Goal: Task Accomplishment & Management: Manage account settings

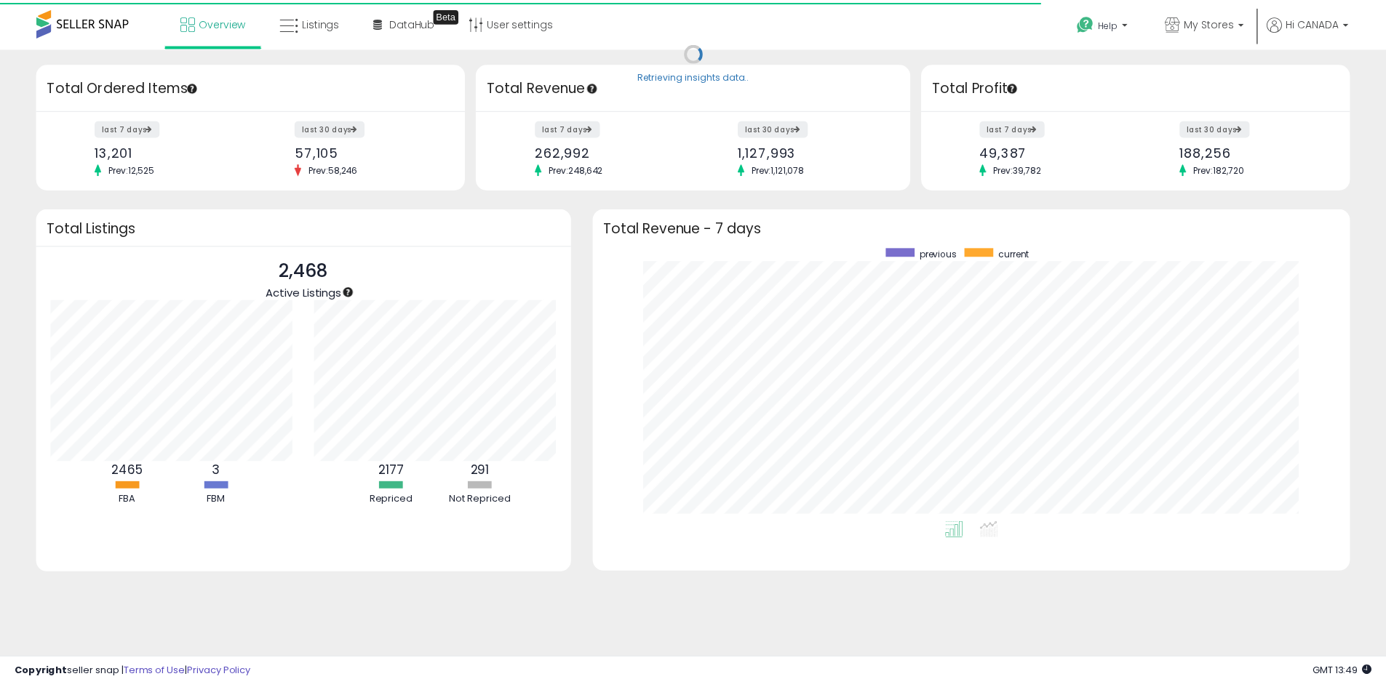
scroll to position [727030, 726578]
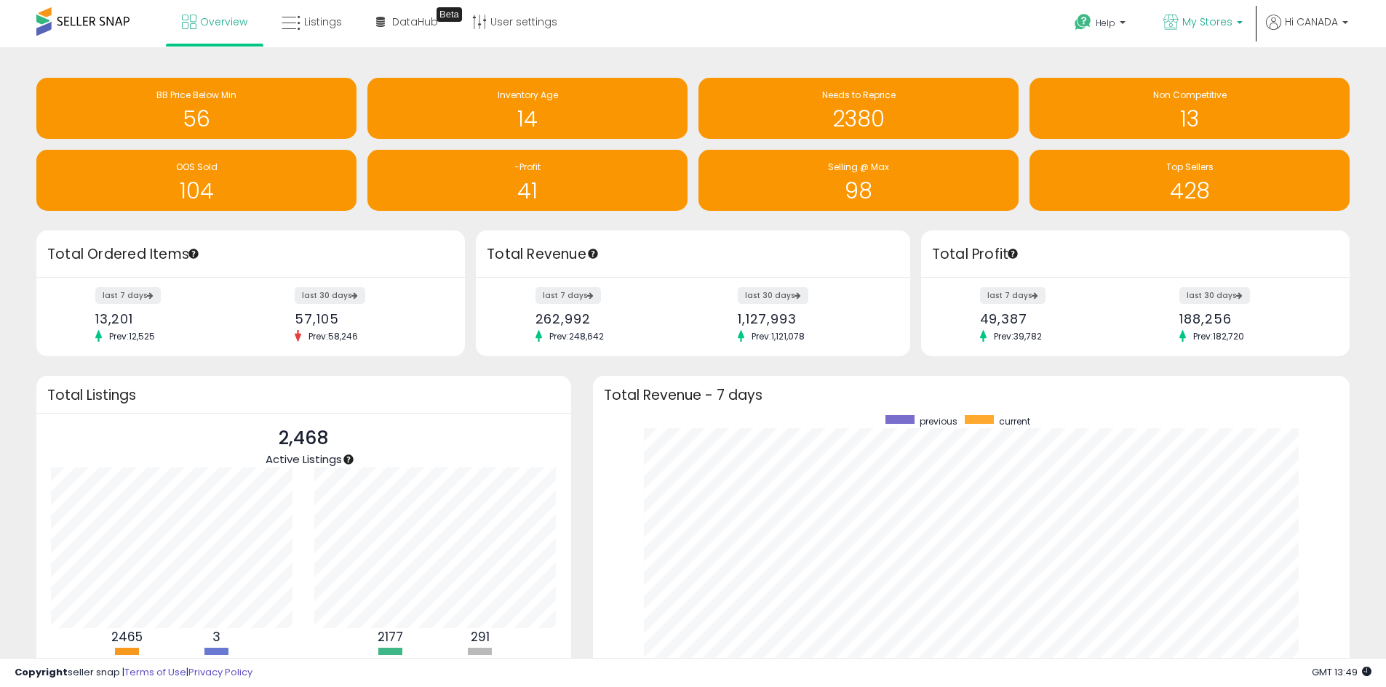
click at [1231, 21] on p "My Stores" at bounding box center [1202, 24] width 79 height 18
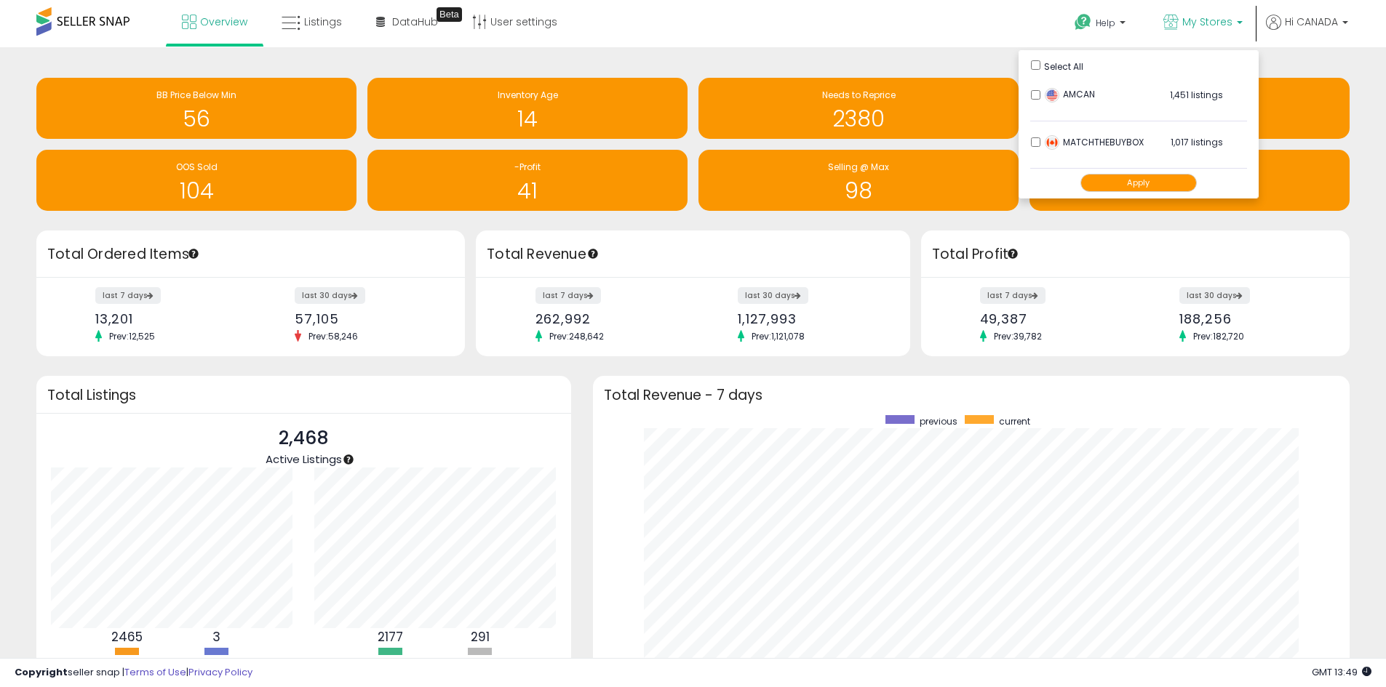
click at [1135, 178] on button "Apply" at bounding box center [1138, 183] width 116 height 18
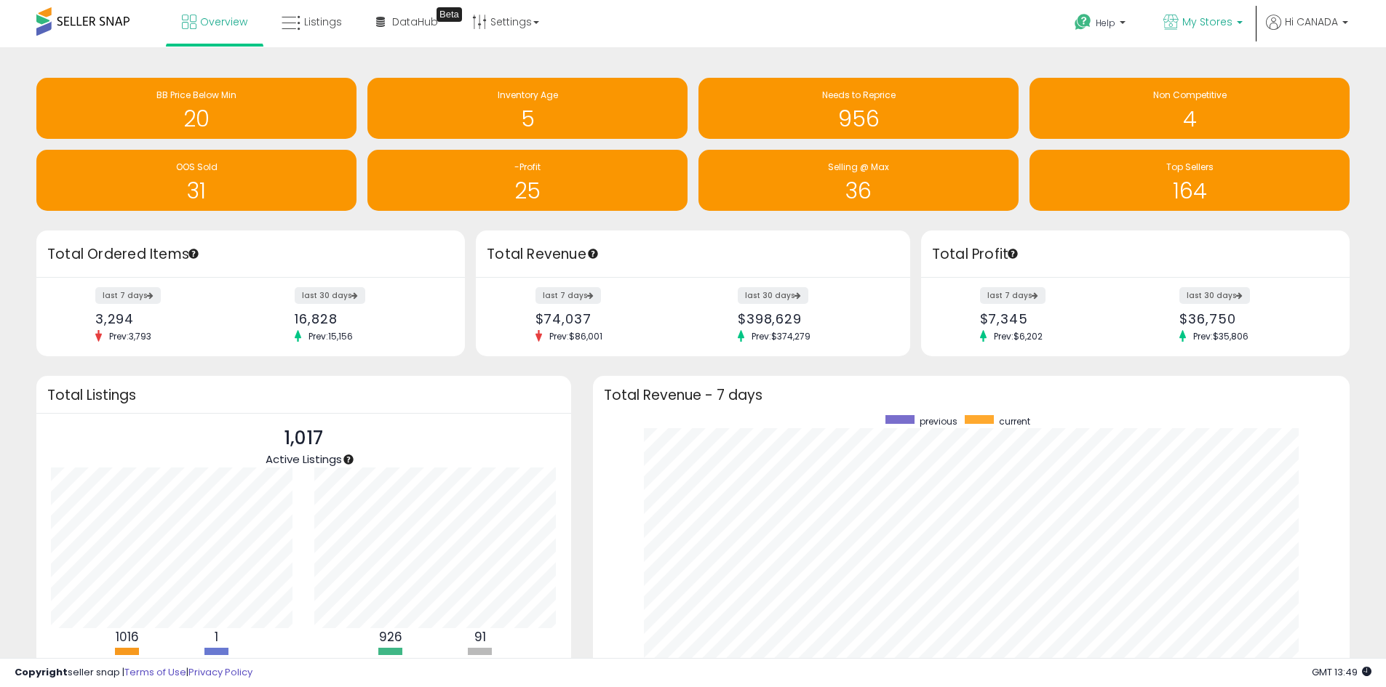
click at [1214, 15] on span "My Stores" at bounding box center [1207, 22] width 50 height 15
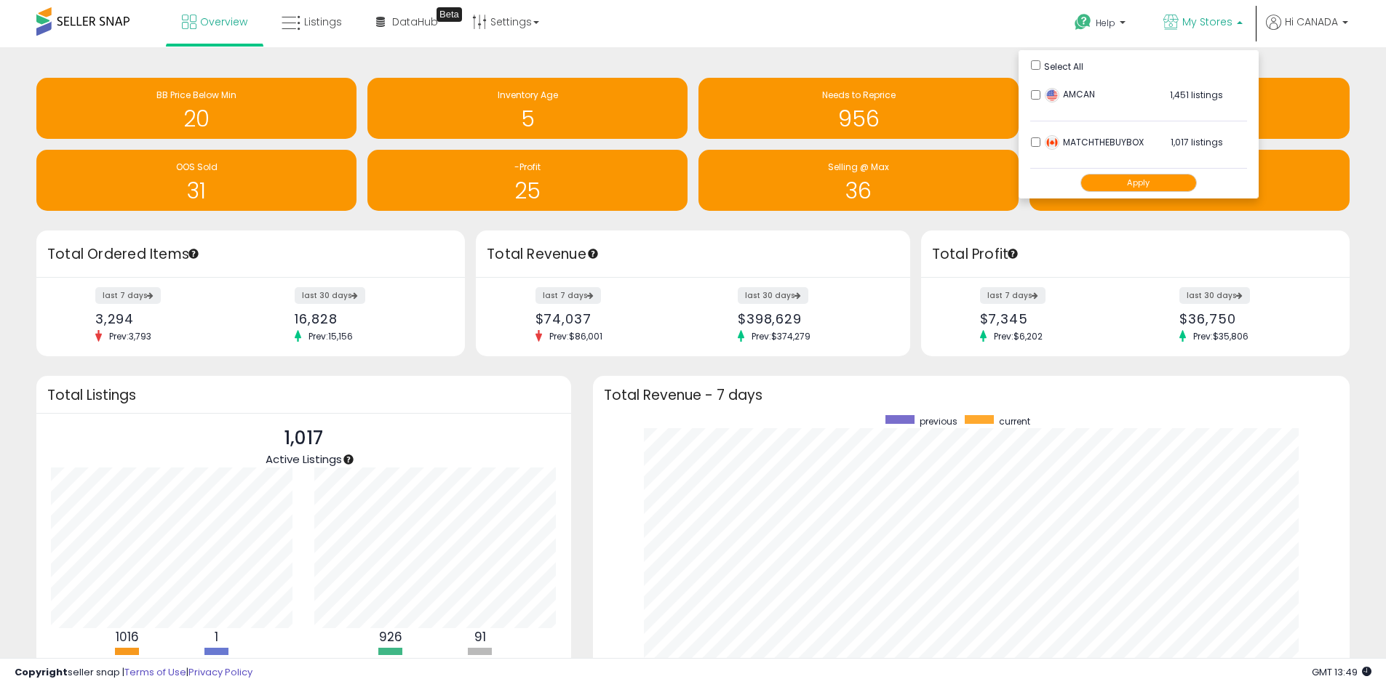
click at [959, 41] on div "Help Contact Support Search Knowledge Hub Request a Feature My Stores" at bounding box center [1134, 31] width 458 height 62
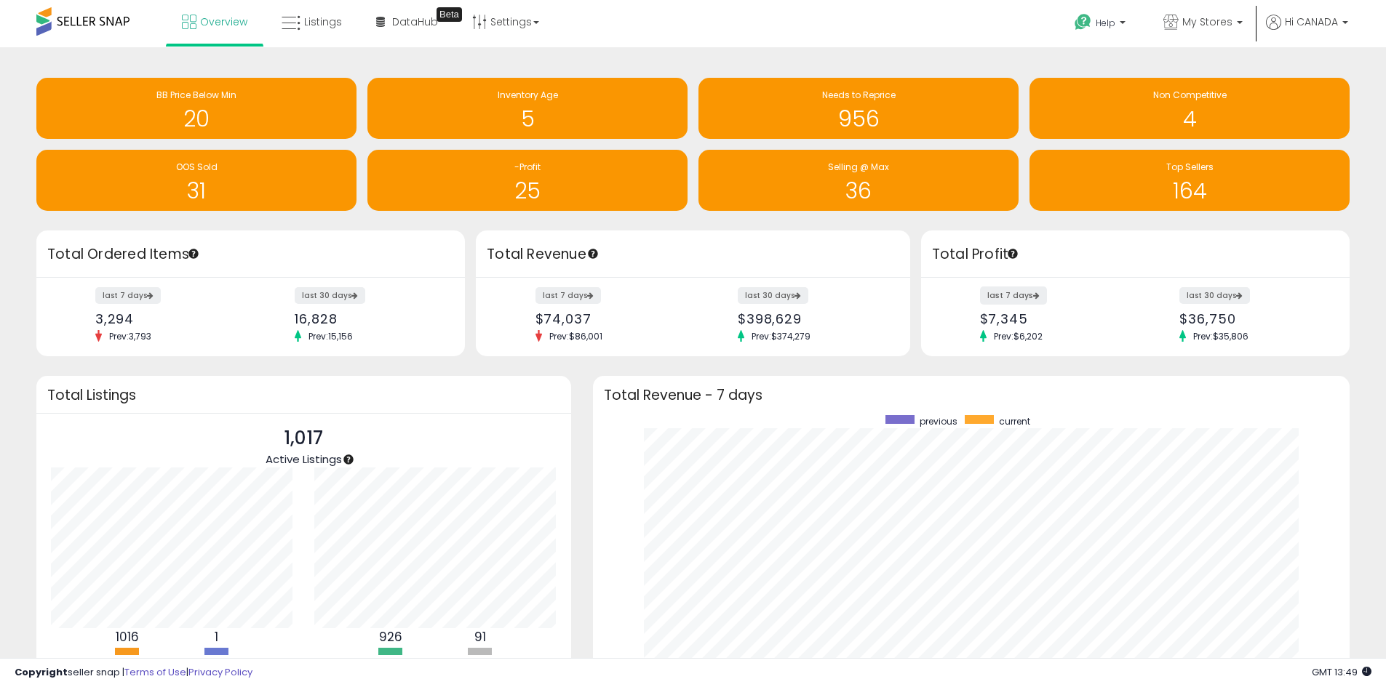
click at [1024, 292] on label "last 7 days" at bounding box center [1013, 296] width 67 height 18
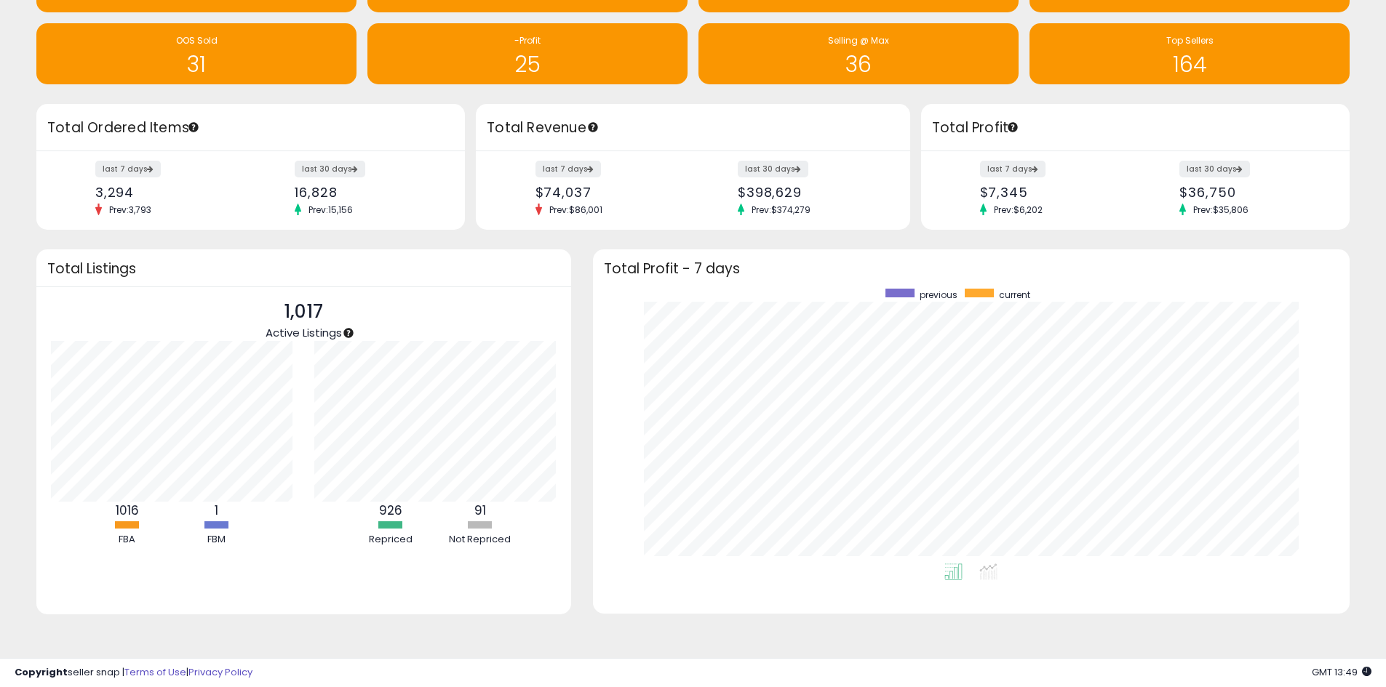
scroll to position [127, 0]
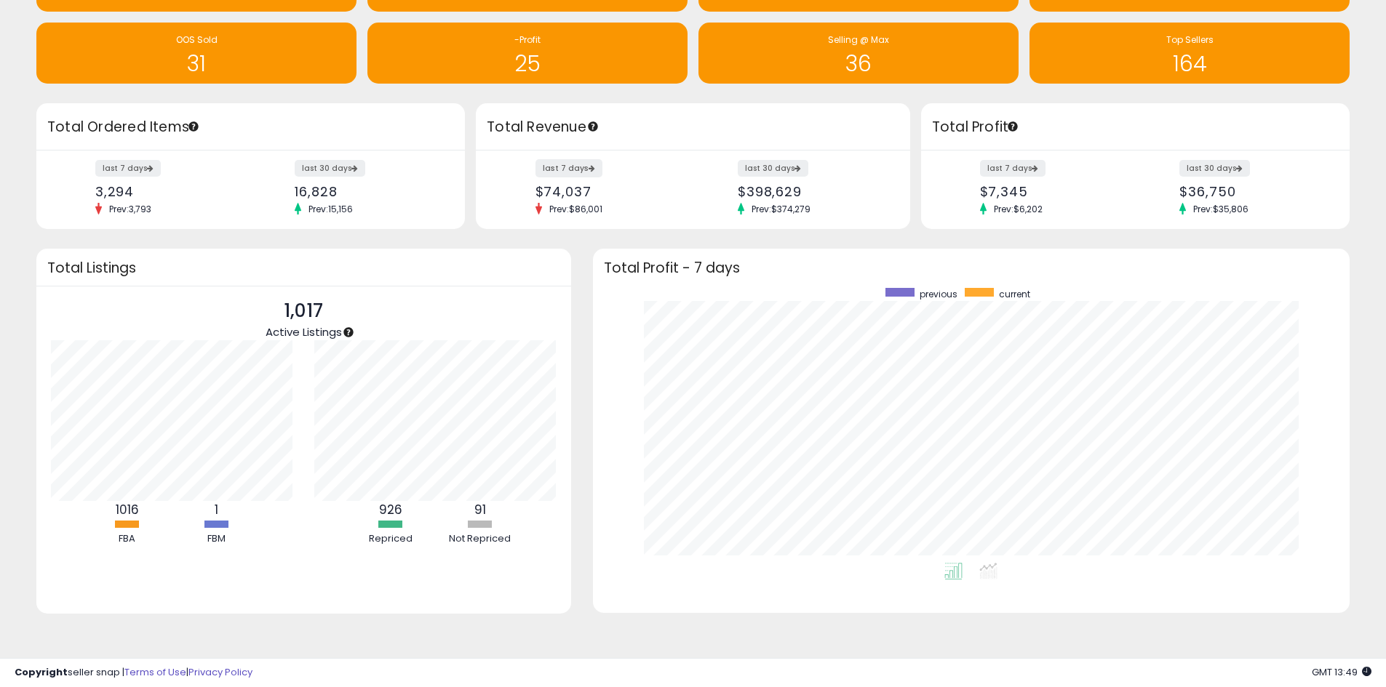
click at [554, 163] on label "last 7 days" at bounding box center [568, 168] width 67 height 18
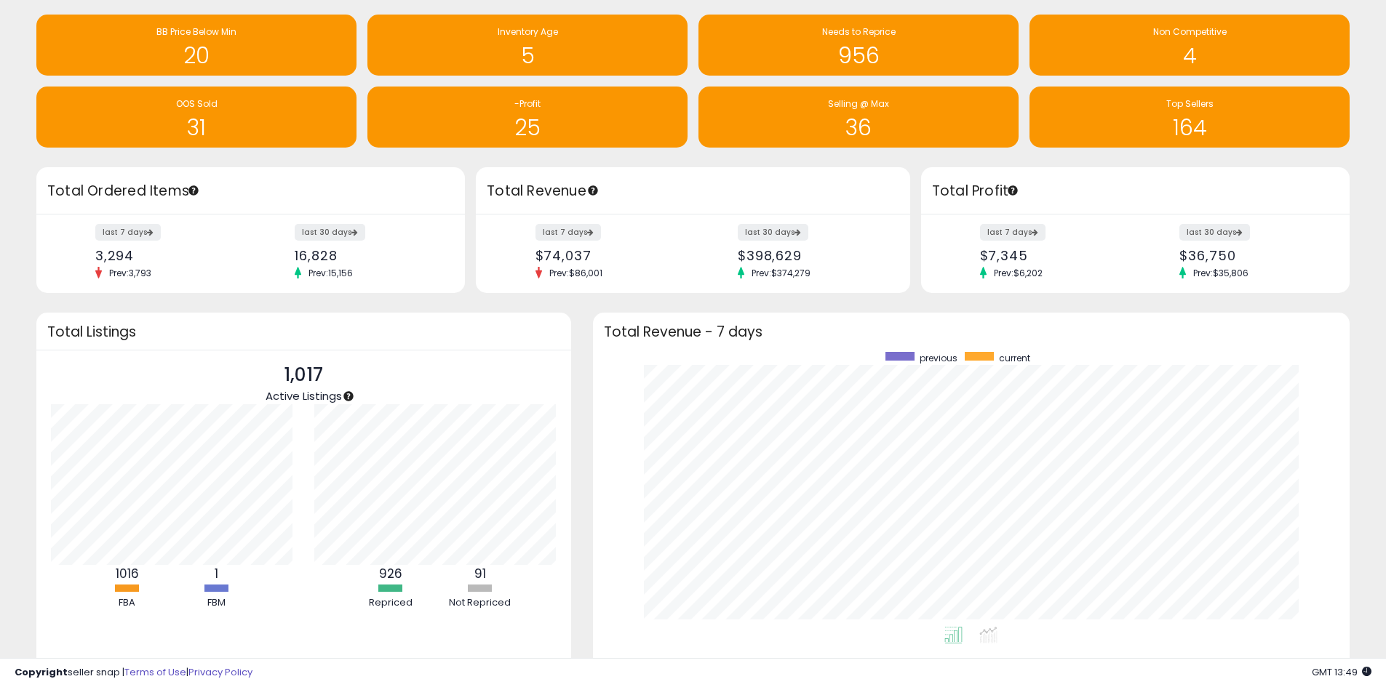
scroll to position [0, 0]
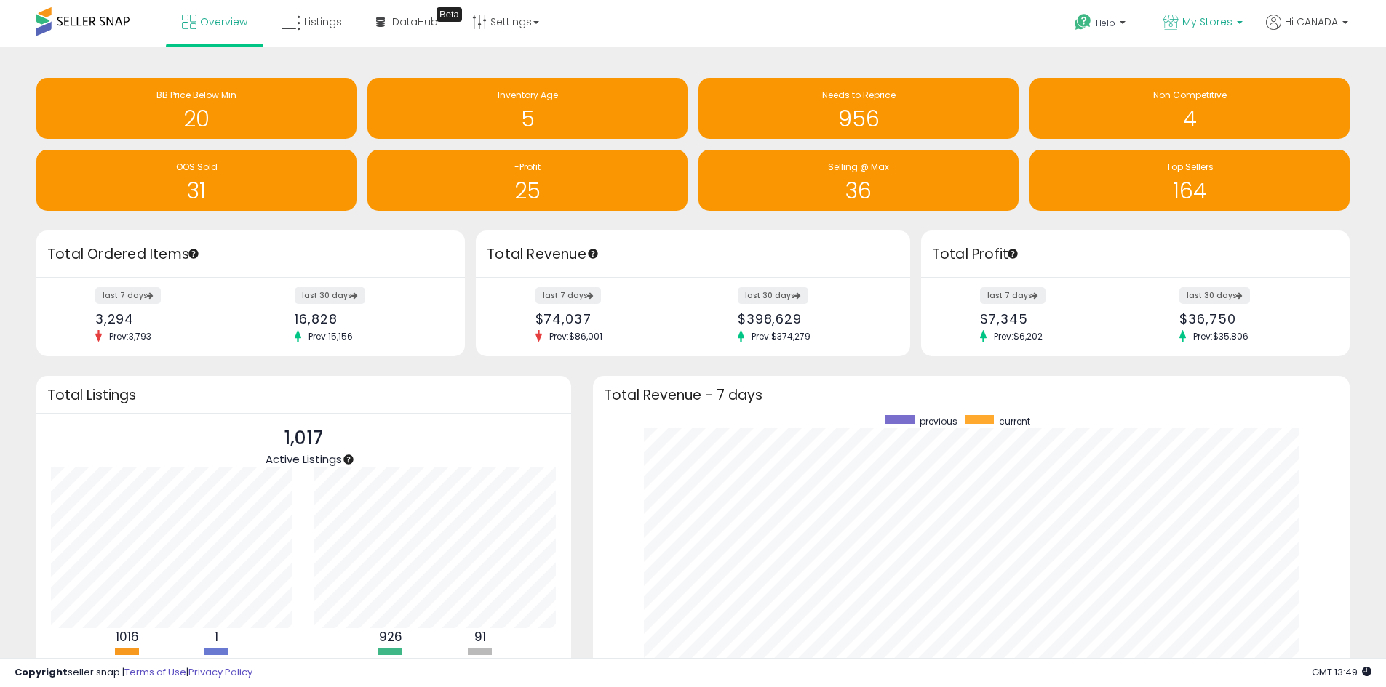
drag, startPoint x: 1217, startPoint y: 9, endPoint x: 1127, endPoint y: 52, distance: 100.2
click at [1217, 9] on link "My Stores" at bounding box center [1202, 23] width 101 height 47
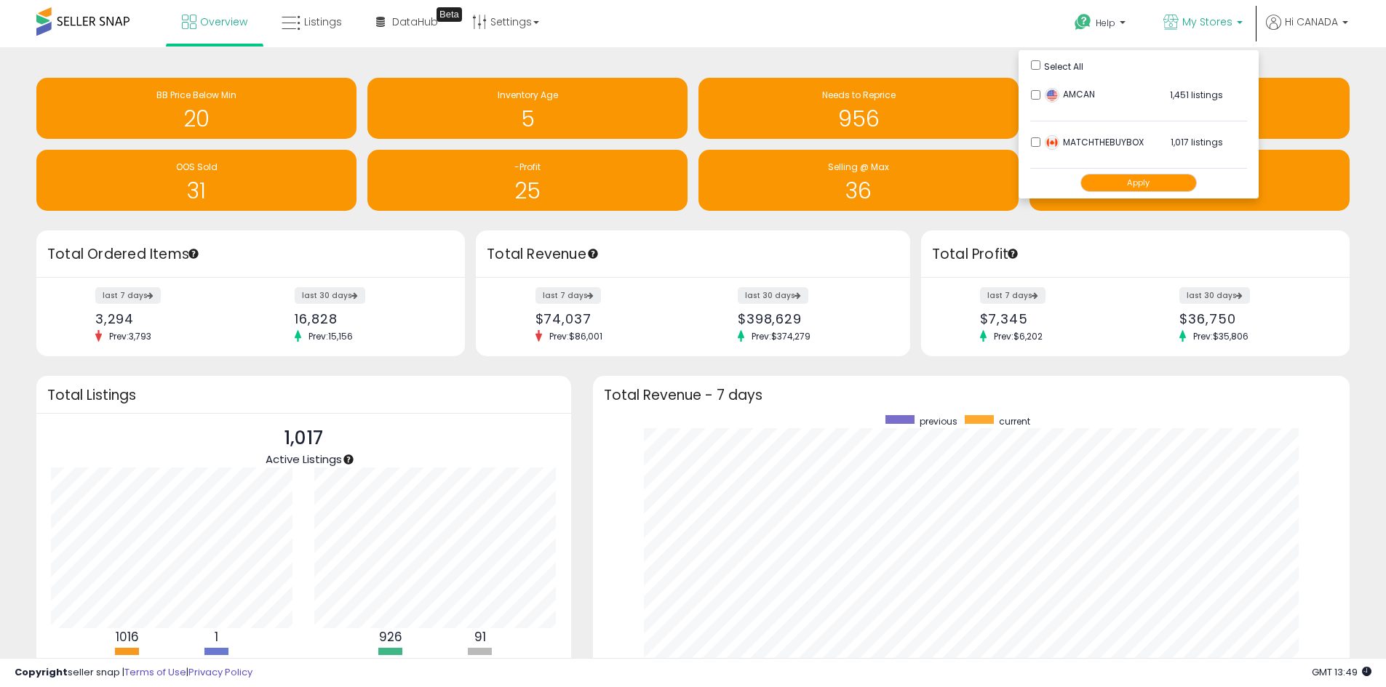
click at [1131, 188] on button "Apply" at bounding box center [1138, 183] width 116 height 18
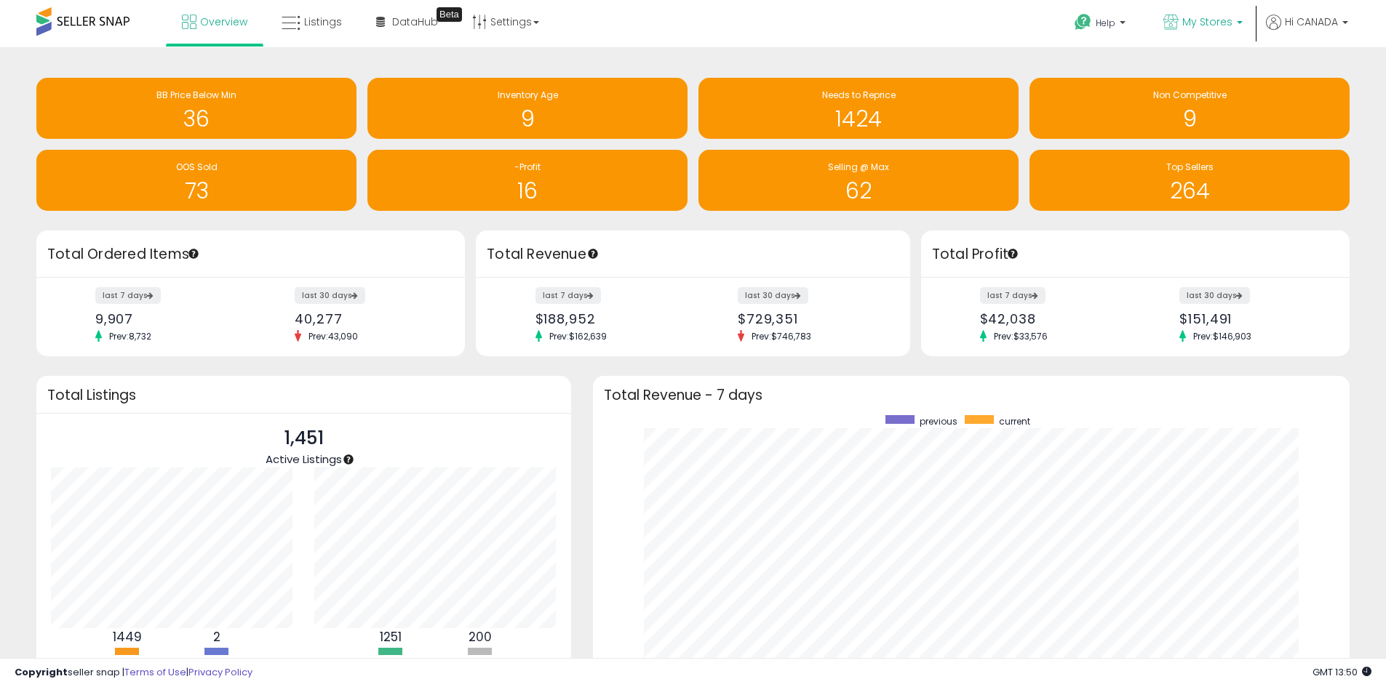
click at [1184, 28] on span "My Stores" at bounding box center [1207, 22] width 50 height 15
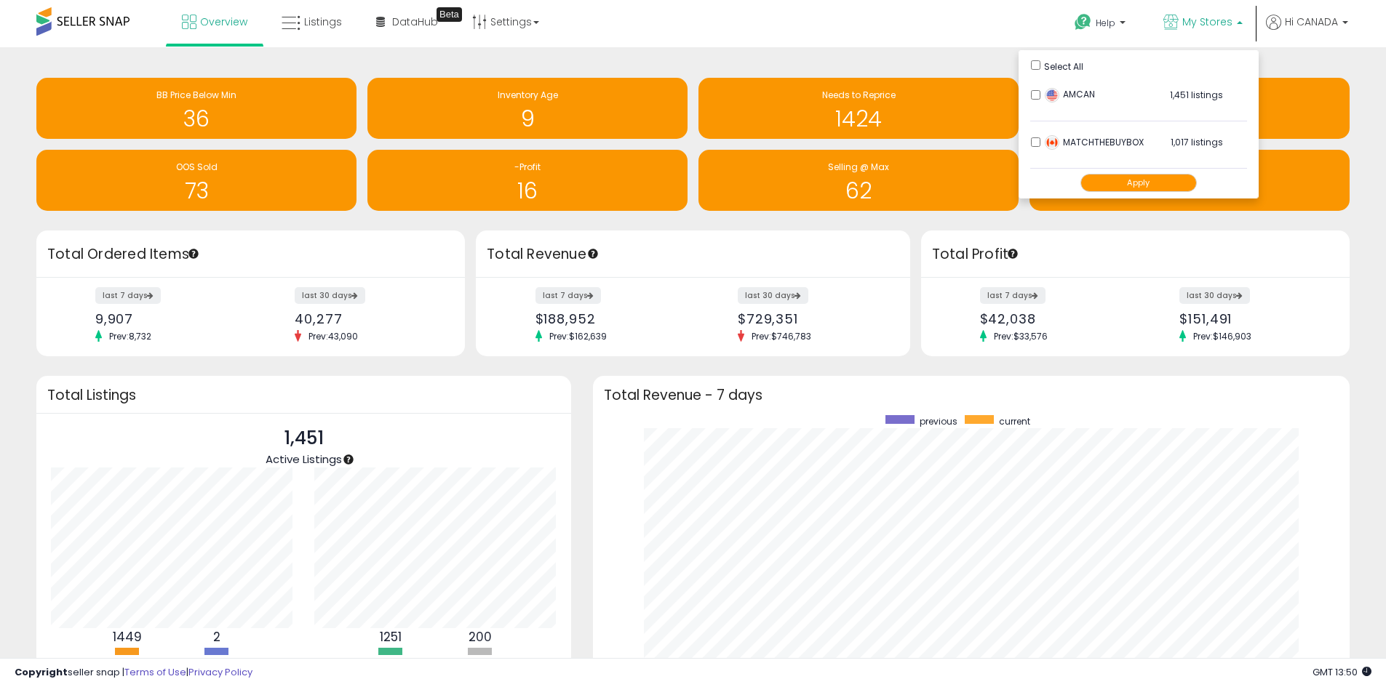
click at [1139, 182] on button "Apply" at bounding box center [1138, 183] width 116 height 18
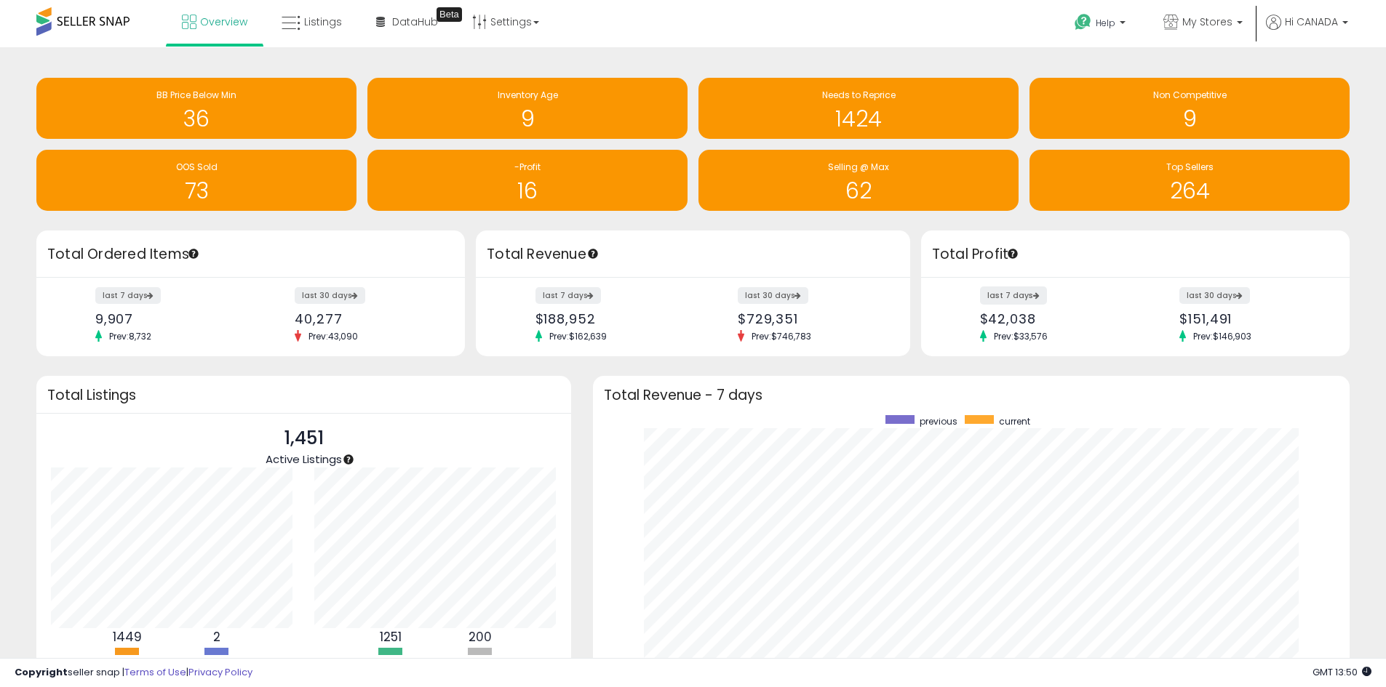
click at [1028, 289] on label "last 7 days" at bounding box center [1013, 296] width 67 height 18
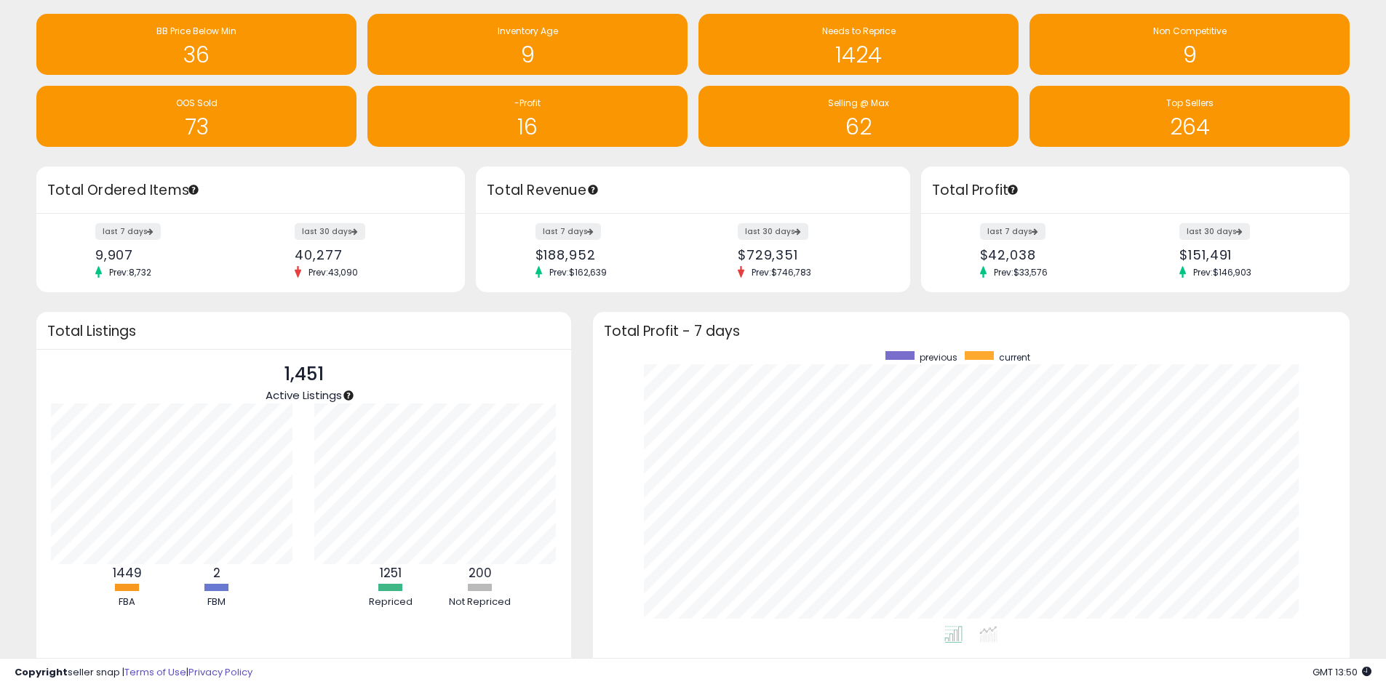
scroll to position [127, 0]
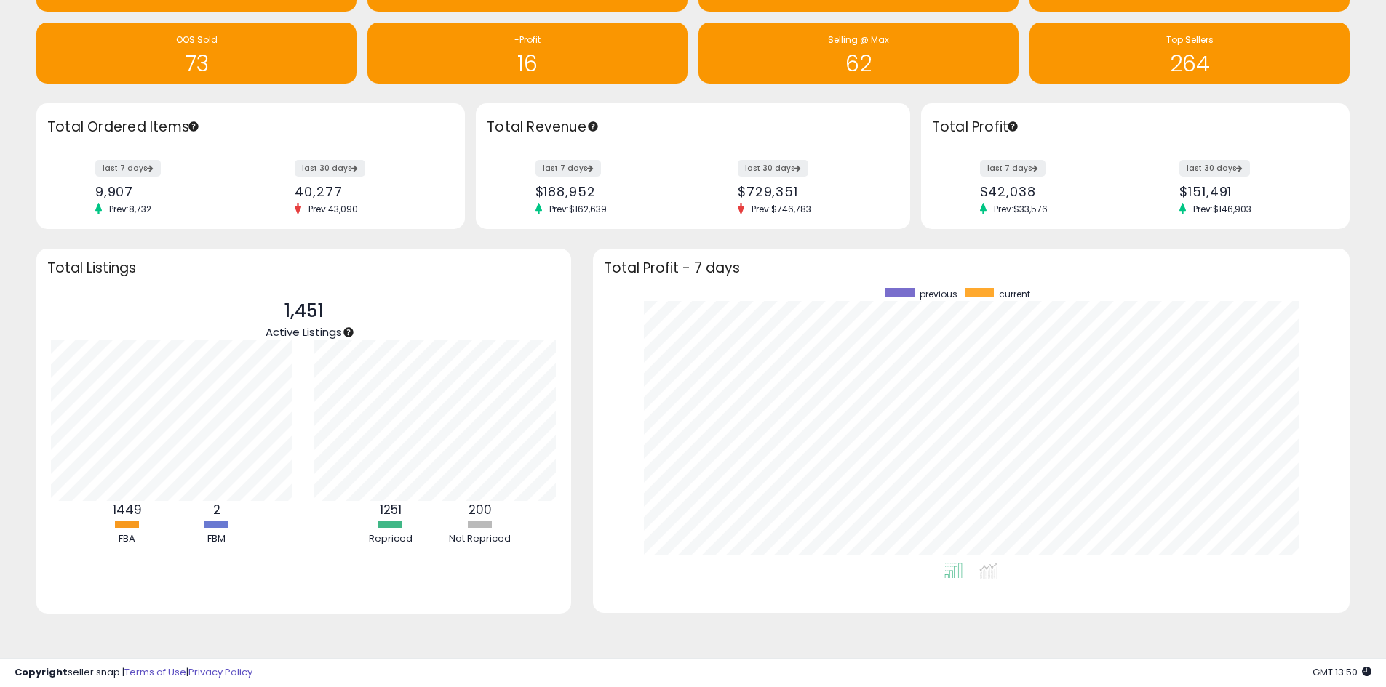
click at [550, 160] on label "last 7 days" at bounding box center [567, 168] width 65 height 17
